Goal: Navigation & Orientation: Find specific page/section

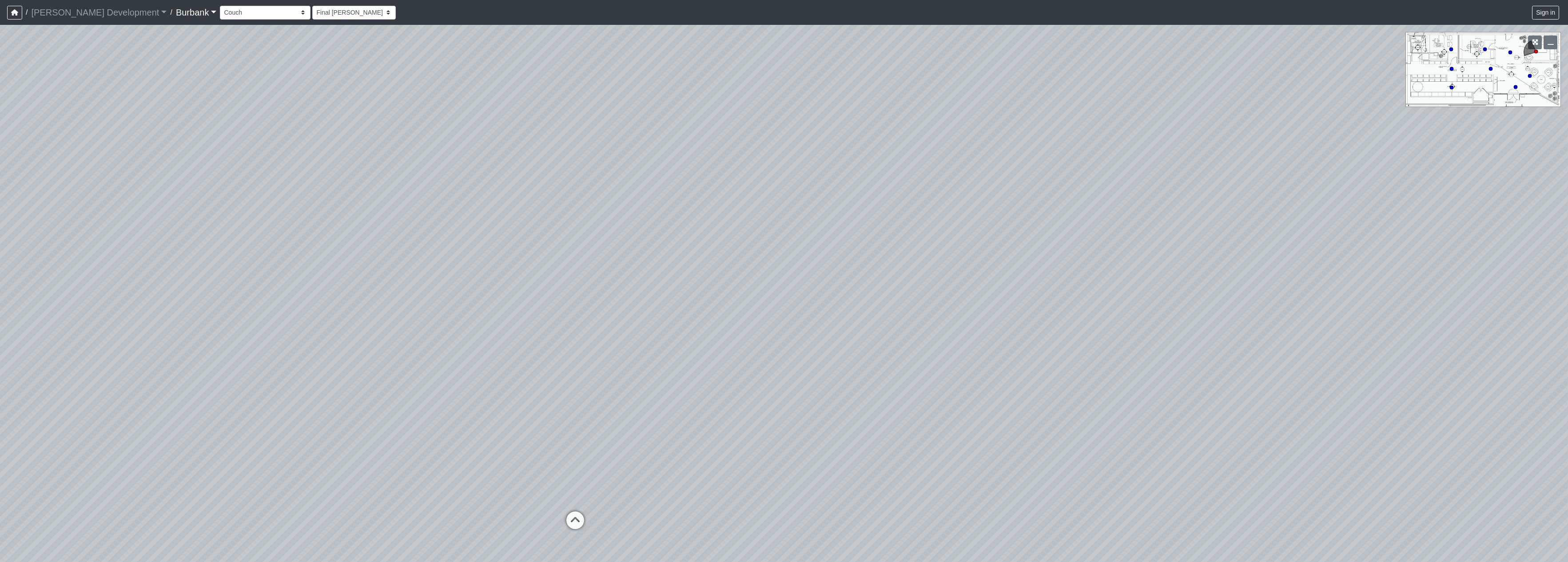
select select "fHHWtsmmdkgUaWzYKRRMiv"
drag, startPoint x: 759, startPoint y: 317, endPoint x: 281, endPoint y: 299, distance: 478.3
click at [281, 299] on div "Loading... Seating Loading... Lobby" at bounding box center [784, 293] width 1568 height 537
drag, startPoint x: 843, startPoint y: 375, endPoint x: 470, endPoint y: 377, distance: 373.0
click at [470, 377] on div "Loading... Seating Loading... Lobby" at bounding box center [784, 293] width 1568 height 537
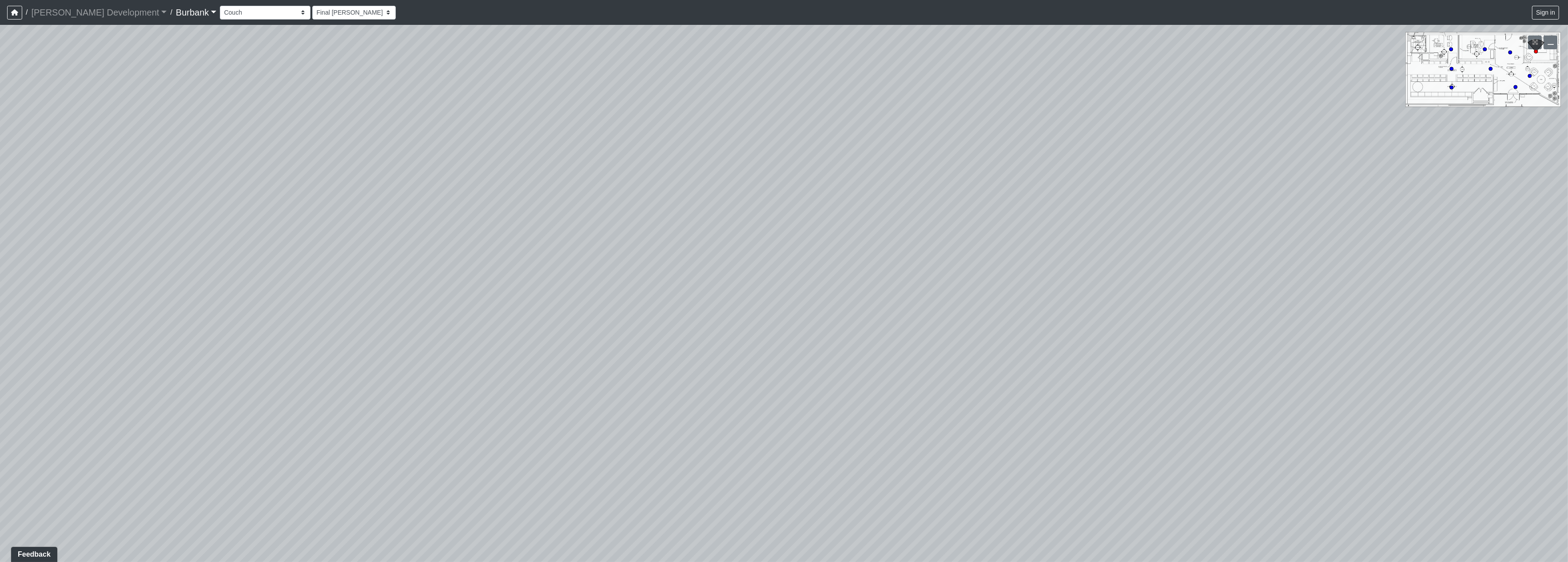
drag, startPoint x: 858, startPoint y: 396, endPoint x: 842, endPoint y: 395, distance: 16.0
click at [842, 395] on div "Loading... Seating Loading... Lobby" at bounding box center [784, 293] width 1568 height 537
drag, startPoint x: 464, startPoint y: 312, endPoint x: 361, endPoint y: 114, distance: 223.2
click at [361, 114] on div "Loading... Seating Loading... Lobby" at bounding box center [784, 293] width 1568 height 537
drag, startPoint x: 435, startPoint y: 176, endPoint x: 421, endPoint y: 84, distance: 93.1
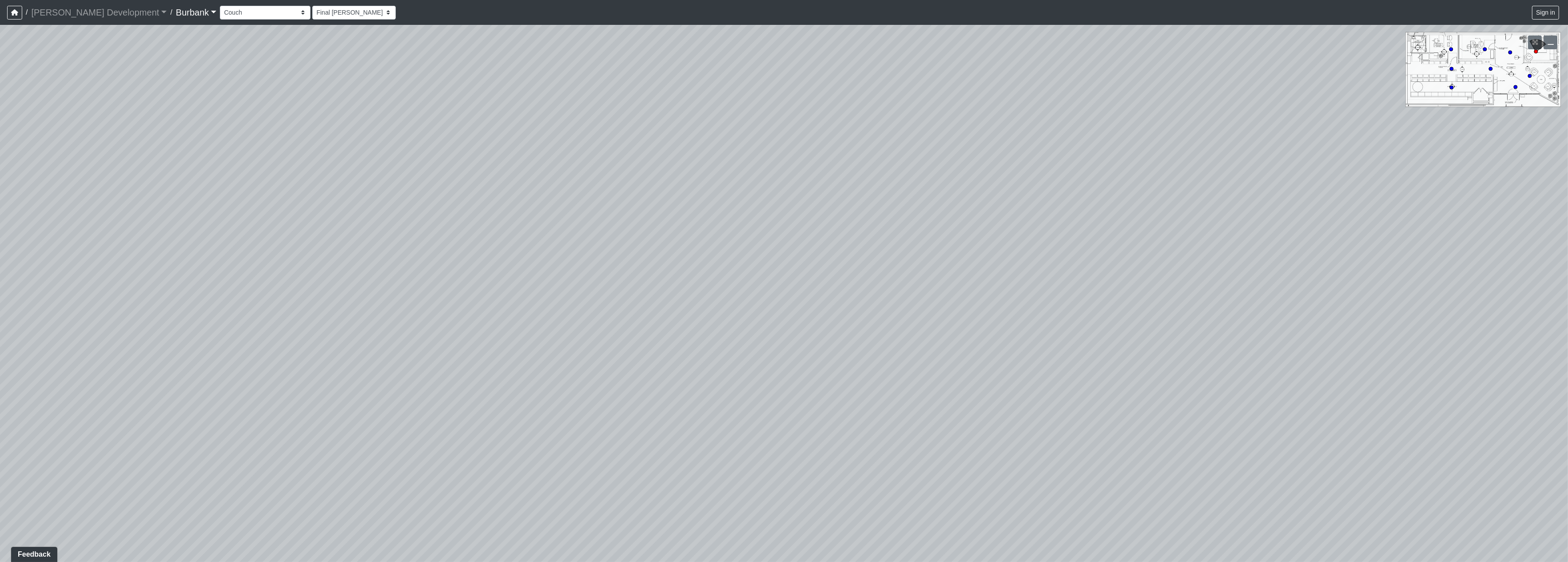
click at [421, 84] on div "Loading... Seating Loading... Lobby" at bounding box center [784, 293] width 1568 height 537
drag, startPoint x: 533, startPoint y: 223, endPoint x: 268, endPoint y: 373, distance: 304.5
click at [219, 380] on div "Loading... Seating Loading... Lobby" at bounding box center [784, 293] width 1568 height 537
drag, startPoint x: 944, startPoint y: 433, endPoint x: 600, endPoint y: 174, distance: 430.6
click at [362, 326] on div "Loading... Seating Loading... Lobby" at bounding box center [784, 293] width 1568 height 537
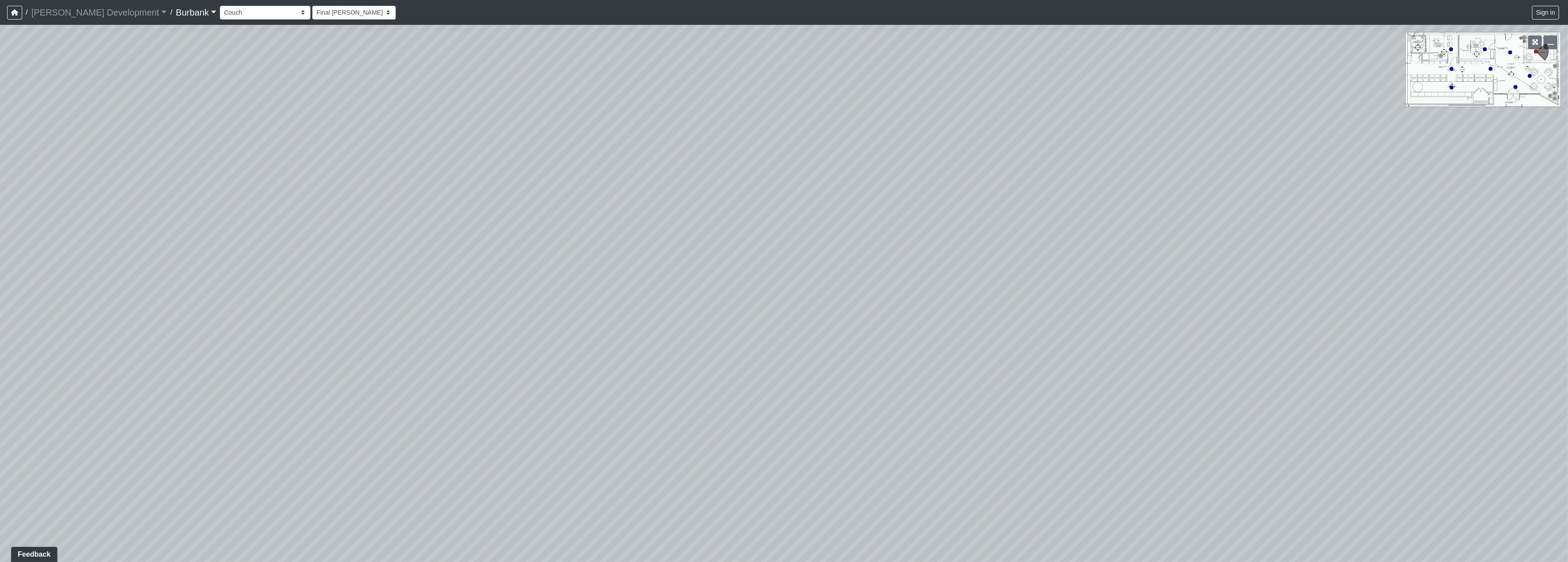
drag, startPoint x: 739, startPoint y: 143, endPoint x: 777, endPoint y: 80, distance: 73.6
click at [734, 93] on div "Loading... Seating Loading... Lobby" at bounding box center [784, 293] width 1568 height 537
drag, startPoint x: 897, startPoint y: 66, endPoint x: 892, endPoint y: 311, distance: 245.1
click at [892, 311] on div "Loading... Seating Loading... Lobby" at bounding box center [784, 293] width 1568 height 537
drag, startPoint x: 694, startPoint y: 267, endPoint x: 694, endPoint y: 211, distance: 56.0
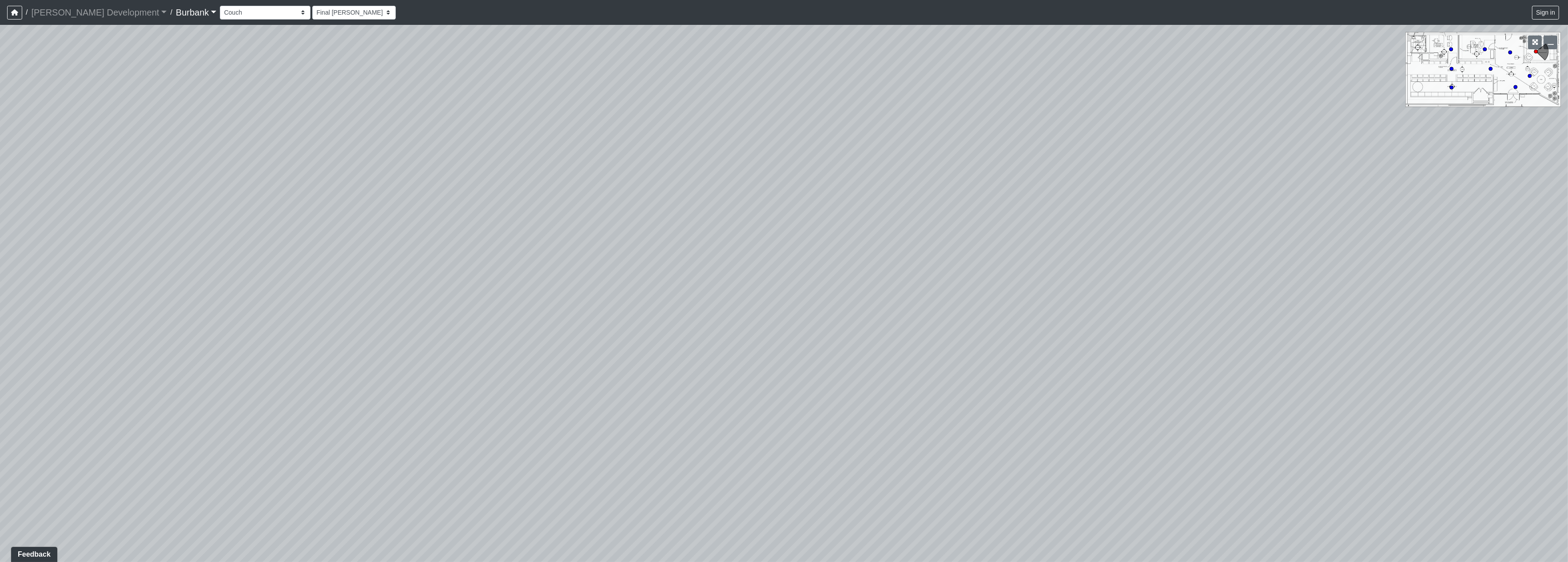
click at [696, 213] on div "Loading... Seating Loading... Lobby" at bounding box center [784, 293] width 1568 height 537
drag, startPoint x: 680, startPoint y: 206, endPoint x: 976, endPoint y: 173, distance: 297.8
click at [942, 173] on div "Loading... Seating Loading... Lobby" at bounding box center [784, 293] width 1568 height 537
drag, startPoint x: 885, startPoint y: 264, endPoint x: 897, endPoint y: 276, distance: 17.0
click at [1012, 273] on div "Loading... Seating Loading... Lobby" at bounding box center [784, 293] width 1568 height 537
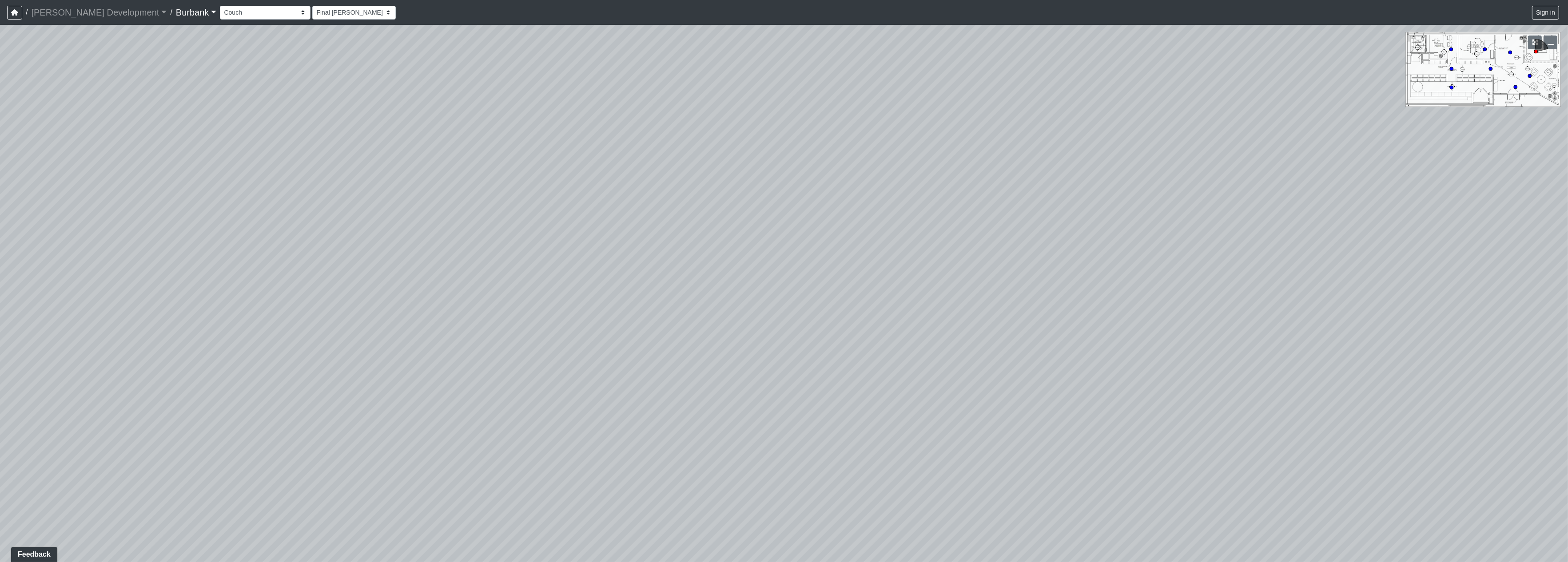
drag, startPoint x: 868, startPoint y: 280, endPoint x: 1121, endPoint y: 290, distance: 253.2
click at [1123, 289] on div "Loading... Seating Loading... Lobby" at bounding box center [784, 293] width 1568 height 537
drag, startPoint x: 1000, startPoint y: 283, endPoint x: 628, endPoint y: 214, distance: 378.3
click at [636, 216] on div "Loading... Seating Loading... Lobby" at bounding box center [784, 293] width 1568 height 537
drag, startPoint x: 854, startPoint y: 251, endPoint x: 562, endPoint y: 73, distance: 342.0
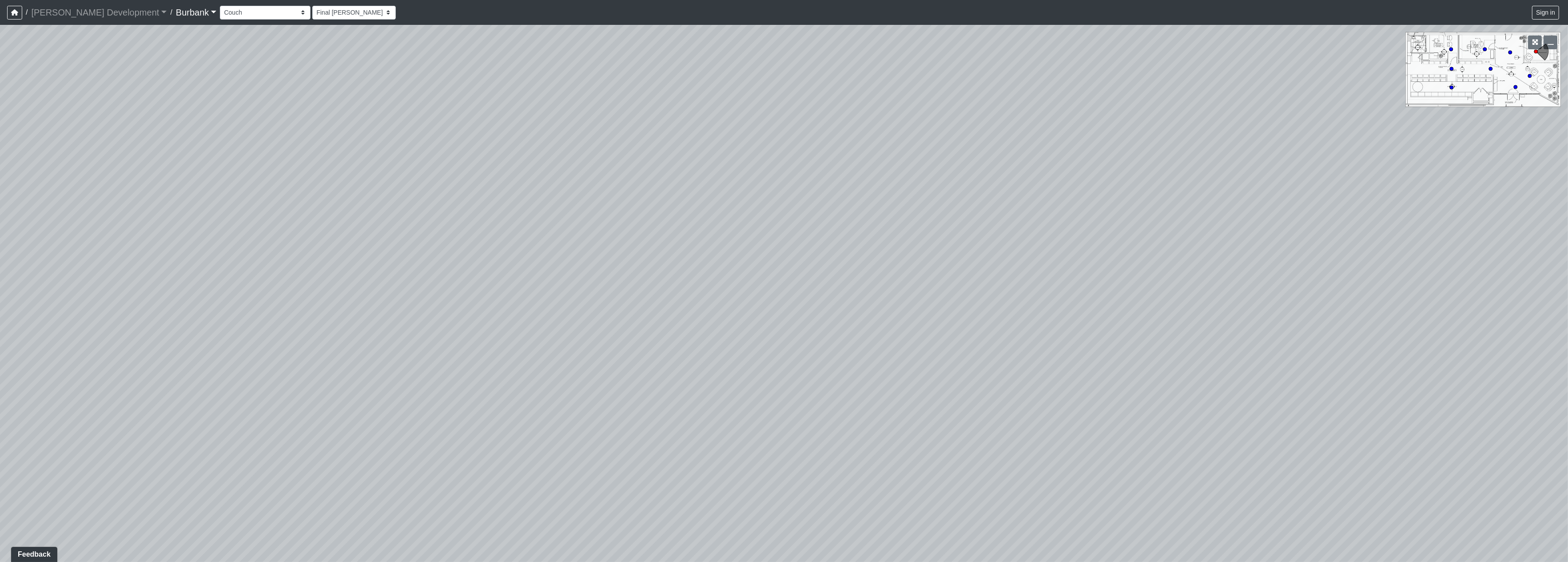
click at [562, 73] on div "Loading... Seating Loading... Lobby" at bounding box center [784, 293] width 1568 height 537
drag, startPoint x: 922, startPoint y: 242, endPoint x: 374, endPoint y: 145, distance: 556.5
click at [374, 145] on div "Loading... Seating Loading... Lobby" at bounding box center [784, 293] width 1568 height 537
drag, startPoint x: 874, startPoint y: 182, endPoint x: 790, endPoint y: 283, distance: 131.4
click at [768, 327] on div "Loading... Seating Loading... Lobby" at bounding box center [784, 293] width 1568 height 537
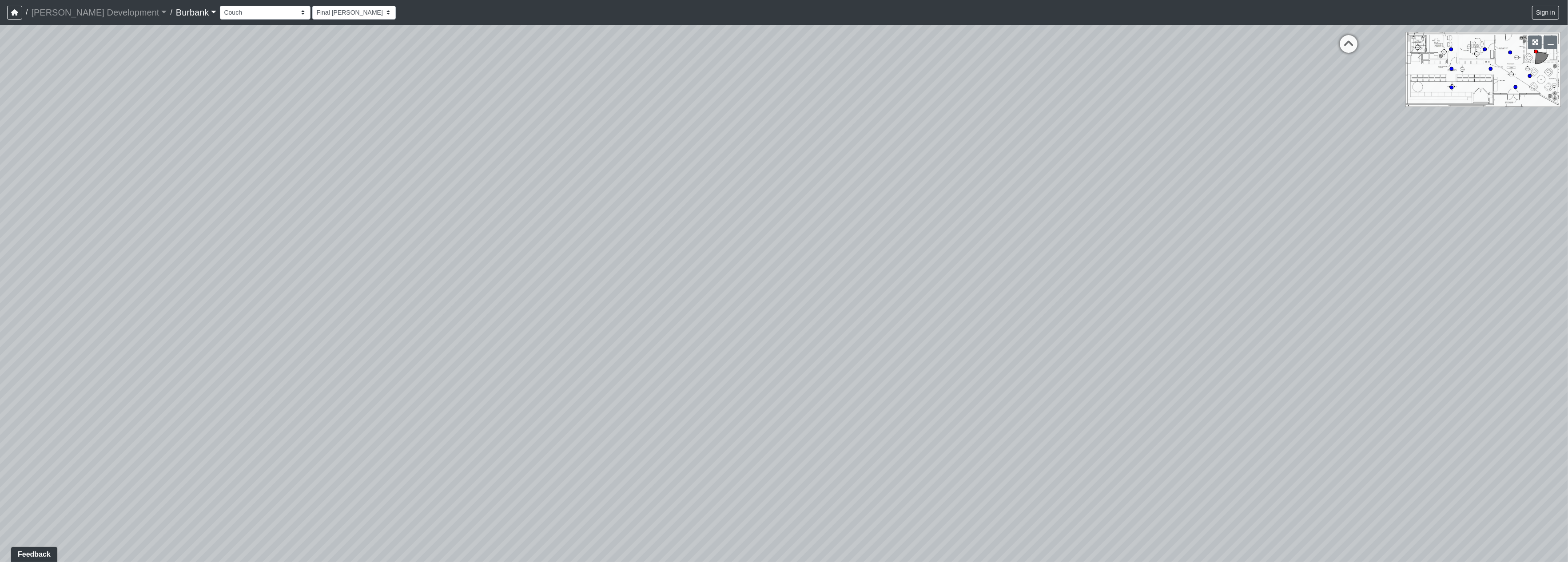
drag, startPoint x: 854, startPoint y: 261, endPoint x: 493, endPoint y: 300, distance: 363.1
click at [493, 301] on div "Loading... Seating Loading... Lobby" at bounding box center [784, 293] width 1568 height 537
click at [696, 290] on div "Loading... Seating Loading... Lobby" at bounding box center [784, 293] width 1568 height 537
drag, startPoint x: 925, startPoint y: 296, endPoint x: 691, endPoint y: 407, distance: 259.0
click at [691, 411] on div "Loading... Seating Loading... Lobby" at bounding box center [784, 293] width 1568 height 537
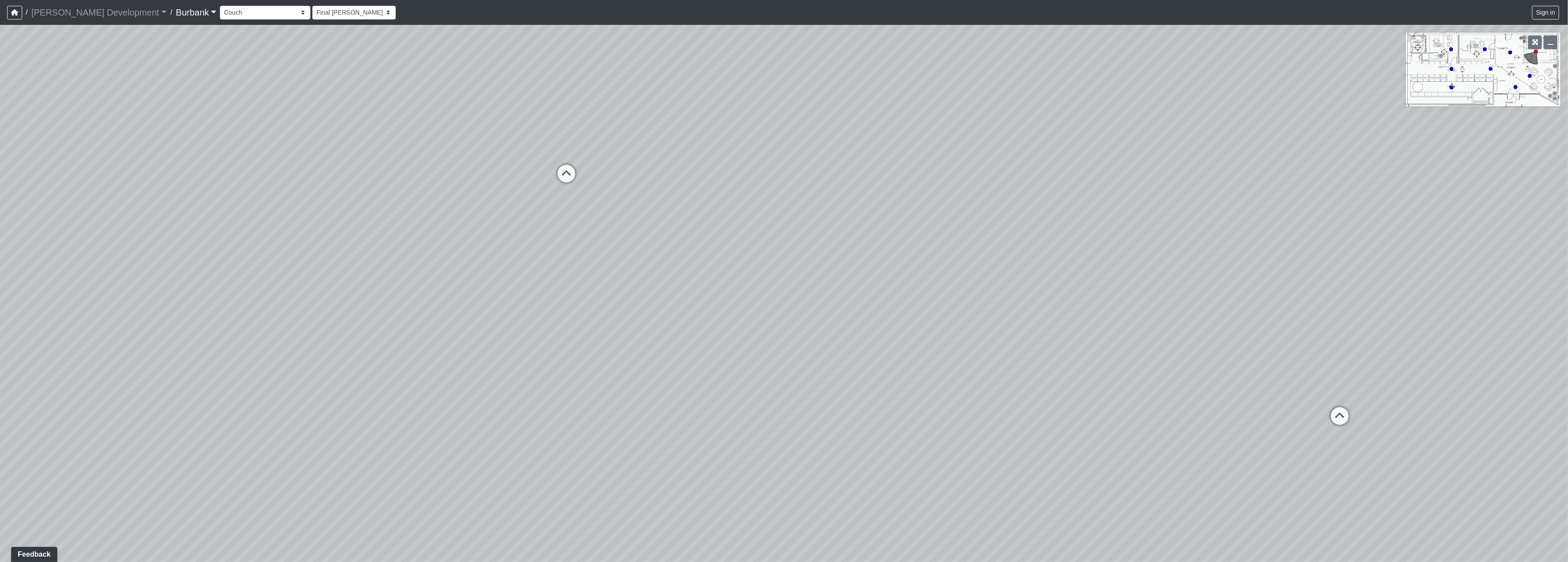
drag, startPoint x: 1223, startPoint y: 483, endPoint x: 934, endPoint y: 432, distance: 293.5
click at [934, 432] on div "Loading... Seating Loading... Lobby" at bounding box center [784, 293] width 1568 height 537
drag, startPoint x: 1198, startPoint y: 418, endPoint x: 1161, endPoint y: 448, distance: 47.6
click at [1162, 449] on div "Loading... Seating Loading... Lobby" at bounding box center [784, 293] width 1568 height 537
drag, startPoint x: 1192, startPoint y: 369, endPoint x: 1107, endPoint y: 356, distance: 86.0
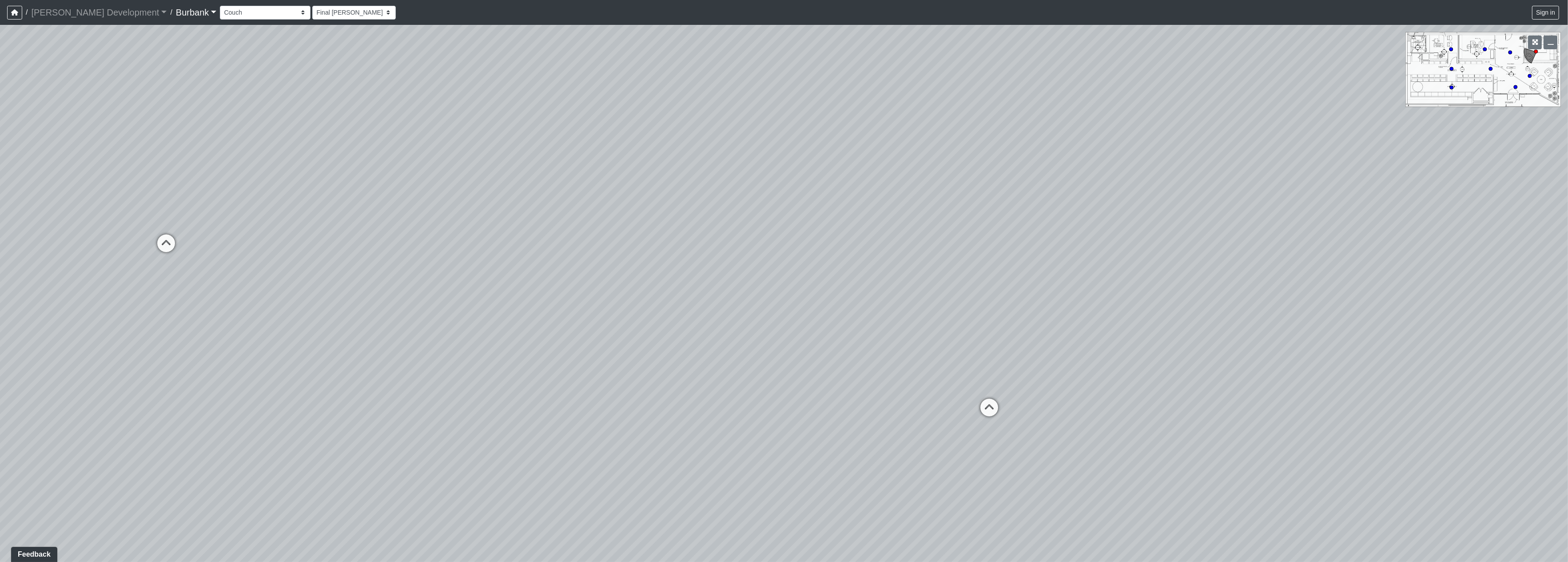
click at [1107, 356] on div "Loading... Seating Loading... Lobby" at bounding box center [784, 293] width 1568 height 537
drag, startPoint x: 1131, startPoint y: 382, endPoint x: 1070, endPoint y: 390, distance: 61.5
click at [1126, 436] on div "Loading... Seating Loading... Lobby" at bounding box center [784, 293] width 1568 height 537
drag, startPoint x: 991, startPoint y: 343, endPoint x: 644, endPoint y: 171, distance: 387.3
click at [661, 247] on div "Loading... Seating Loading... Lobby" at bounding box center [784, 293] width 1568 height 537
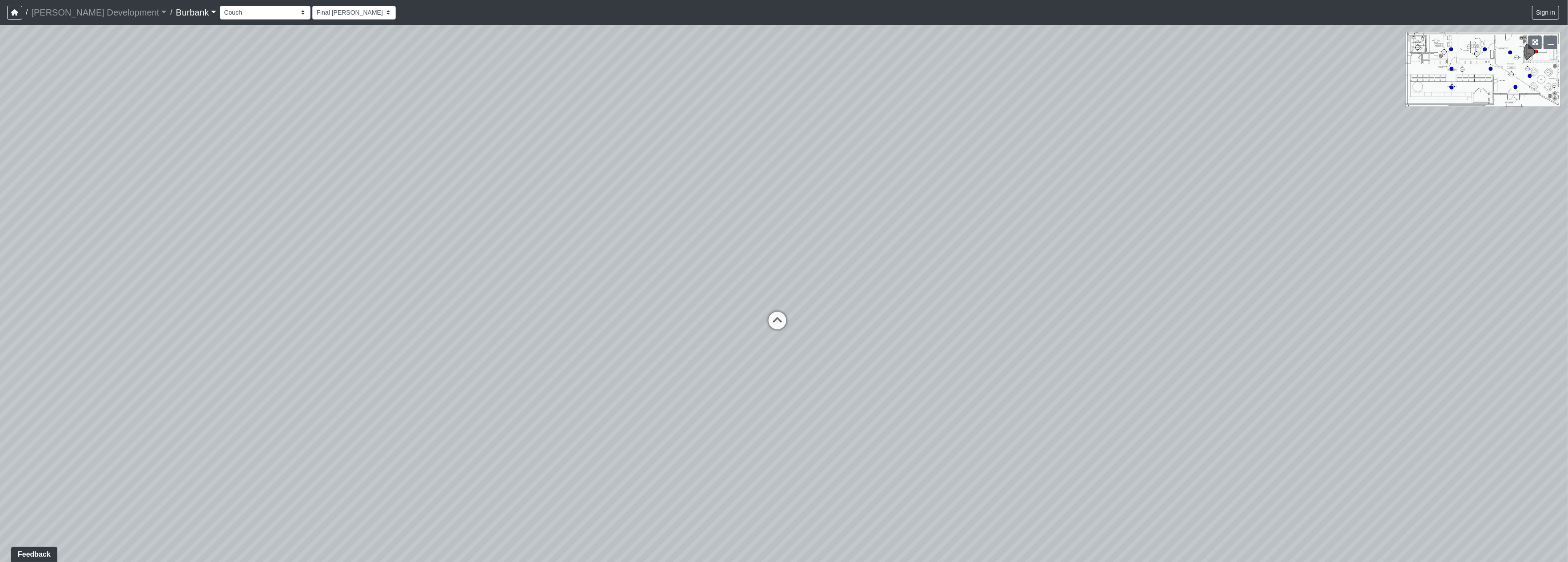
drag, startPoint x: 644, startPoint y: 171, endPoint x: 607, endPoint y: 17, distance: 158.4
click at [608, 24] on div "/ [PERSON_NAME] Development [PERSON_NAME] Development Loading... / Burbank Burb…" at bounding box center [784, 281] width 1568 height 562
drag, startPoint x: 851, startPoint y: 164, endPoint x: 453, endPoint y: 213, distance: 401.0
click at [453, 213] on div "Loading... Seating Loading... Lobby" at bounding box center [784, 293] width 1568 height 537
drag, startPoint x: 652, startPoint y: 186, endPoint x: 558, endPoint y: 489, distance: 317.2
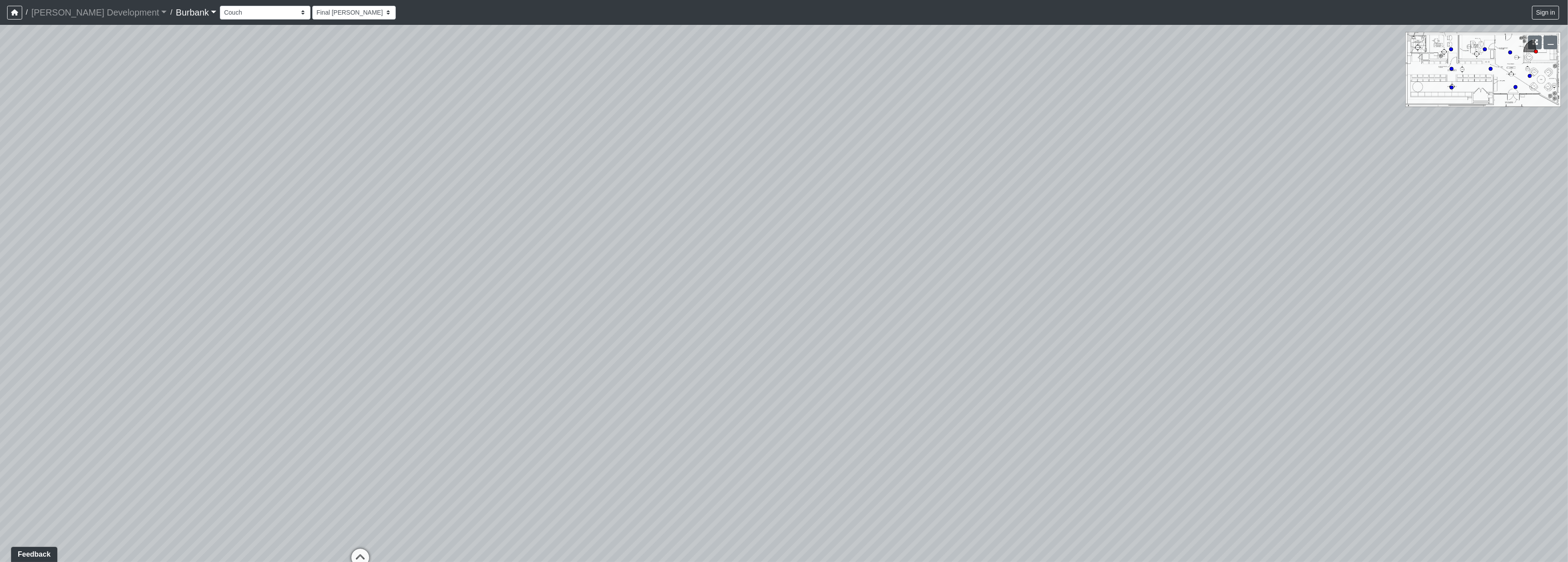
click at [558, 489] on div "Loading... Seating Loading... Lobby" at bounding box center [784, 293] width 1568 height 537
drag, startPoint x: 565, startPoint y: 334, endPoint x: 434, endPoint y: 314, distance: 132.5
click at [434, 314] on div "Loading... Seating Loading... Lobby" at bounding box center [784, 293] width 1568 height 537
drag, startPoint x: 1051, startPoint y: 347, endPoint x: 549, endPoint y: 312, distance: 503.2
click at [549, 312] on div "Loading... Seating Loading... Lobby" at bounding box center [784, 293] width 1568 height 537
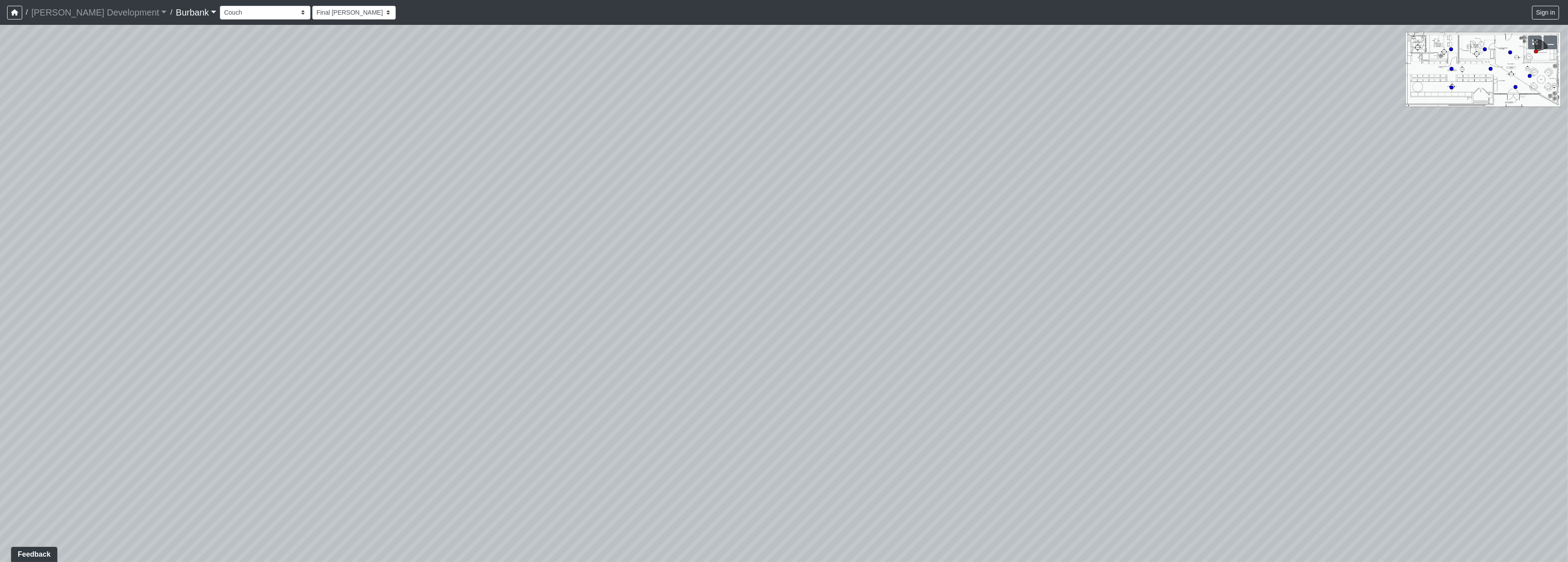
drag, startPoint x: 630, startPoint y: 305, endPoint x: 507, endPoint y: 302, distance: 123.0
click at [507, 304] on div "Loading... Seating Loading... Lobby" at bounding box center [784, 293] width 1568 height 537
drag, startPoint x: 1007, startPoint y: 357, endPoint x: 777, endPoint y: 457, distance: 250.8
click at [778, 462] on div "Loading... Seating Loading... Lobby" at bounding box center [784, 293] width 1568 height 537
drag, startPoint x: 951, startPoint y: 374, endPoint x: 1032, endPoint y: 393, distance: 83.2
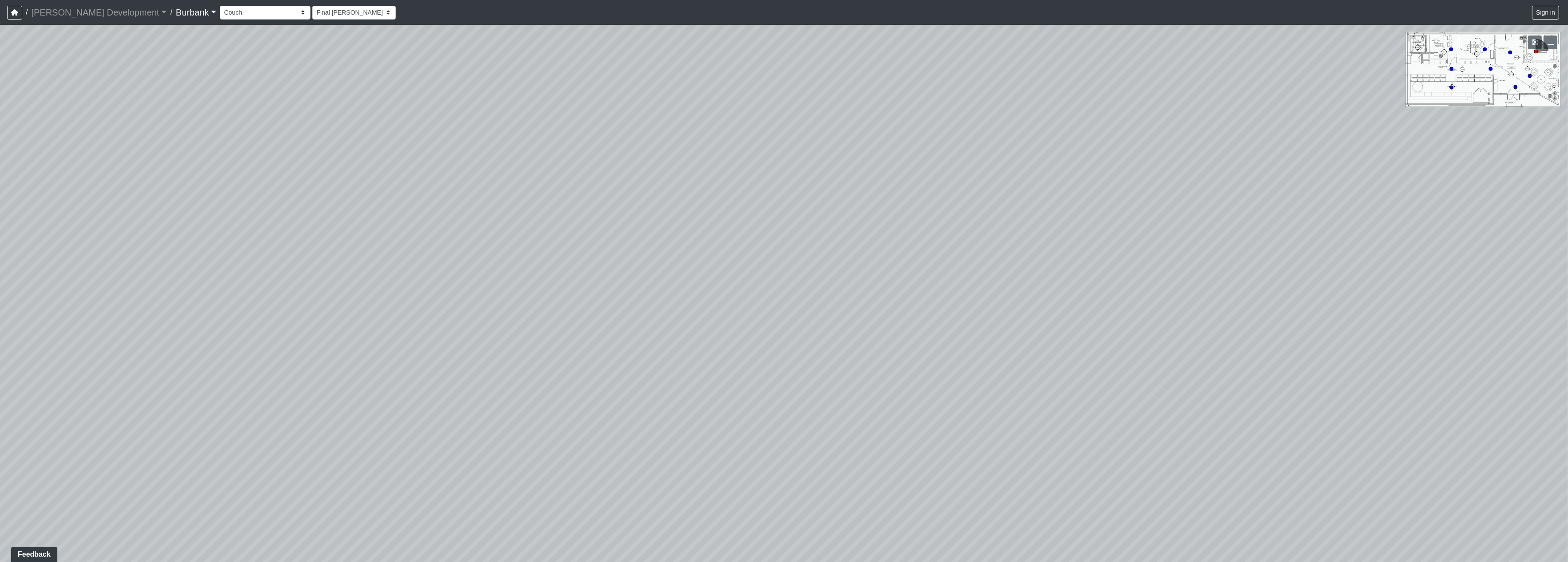
click at [1032, 393] on div "Loading... Seating Loading... Lobby" at bounding box center [784, 293] width 1568 height 537
drag, startPoint x: 788, startPoint y: 363, endPoint x: 1037, endPoint y: 283, distance: 261.5
click at [1034, 283] on div "Loading... Seating Loading... Lobby" at bounding box center [784, 293] width 1568 height 537
drag, startPoint x: 676, startPoint y: 330, endPoint x: 911, endPoint y: 320, distance: 235.2
click at [911, 320] on div "Loading... Seating Loading... Lobby" at bounding box center [784, 293] width 1568 height 537
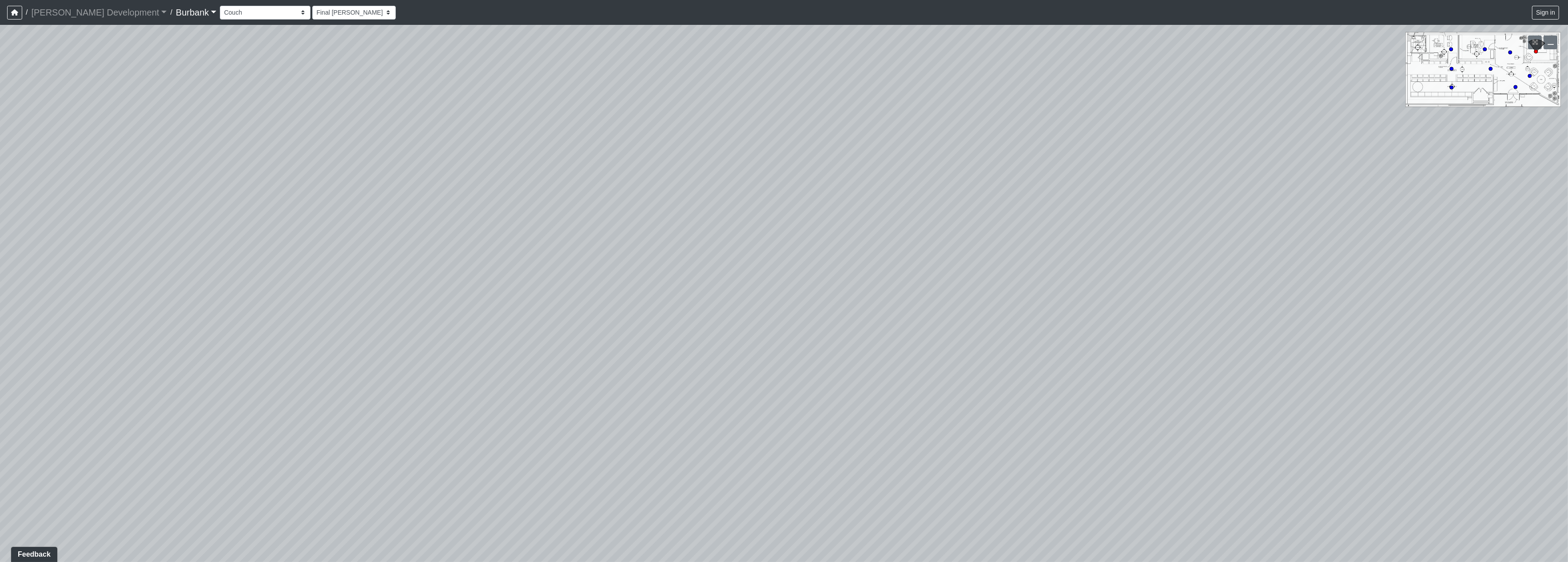
drag, startPoint x: 823, startPoint y: 320, endPoint x: 449, endPoint y: 238, distance: 382.9
click at [447, 238] on div "Loading... Seating Loading... Lobby" at bounding box center [784, 293] width 1568 height 537
drag, startPoint x: 1032, startPoint y: 379, endPoint x: 598, endPoint y: 339, distance: 435.8
click at [496, 331] on div "Loading... Seating Loading... Lobby" at bounding box center [784, 293] width 1568 height 537
drag, startPoint x: 1071, startPoint y: 414, endPoint x: 1004, endPoint y: 475, distance: 90.6
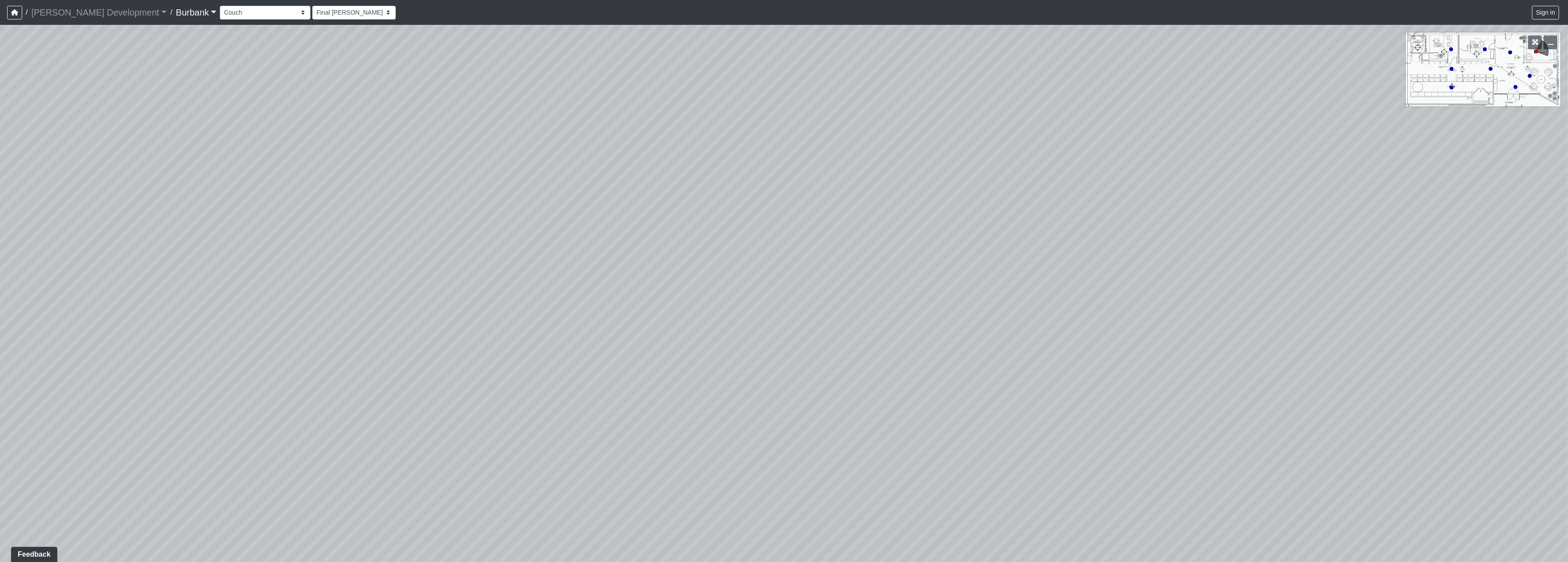
click at [1004, 475] on div "Loading... Seating Loading... Lobby" at bounding box center [784, 293] width 1568 height 537
